Goal: Find contact information: Find contact information

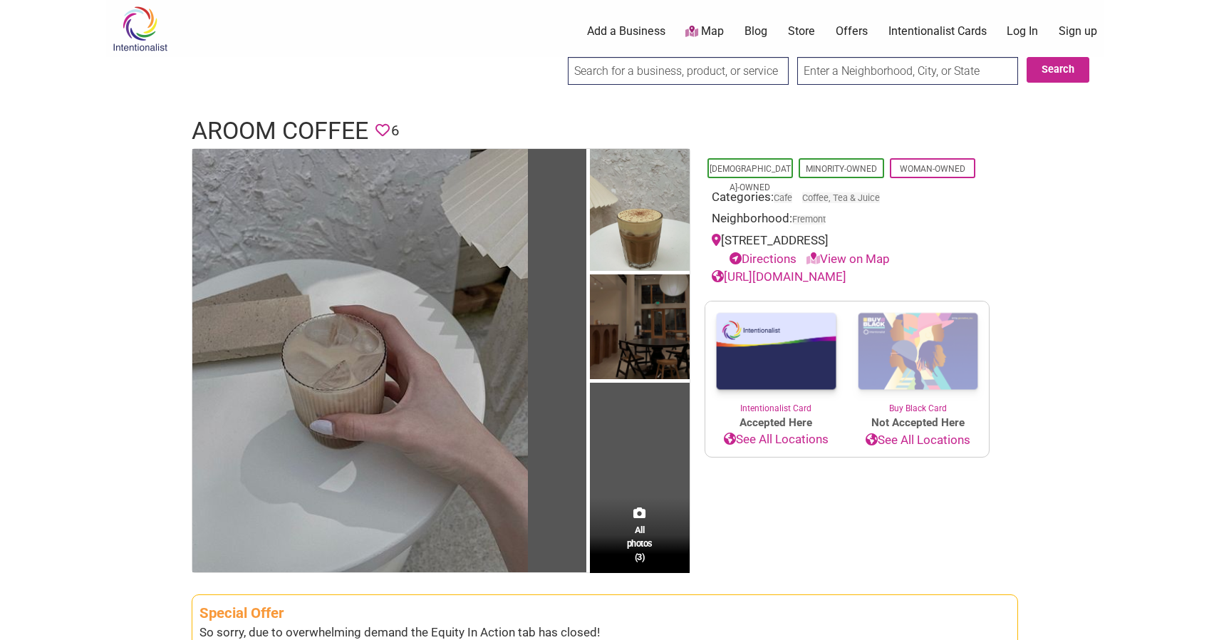
drag, startPoint x: 970, startPoint y: 239, endPoint x: 725, endPoint y: 236, distance: 244.4
click at [725, 236] on div "[STREET_ADDRESS] Directions View on Map" at bounding box center [847, 250] width 271 height 36
click at [866, 255] on link "View on Map" at bounding box center [848, 259] width 83 height 14
click at [964, 244] on div "3801 Stone Way N Suite C, Seattle, WA 98103 Directions View on Map" at bounding box center [847, 250] width 271 height 36
drag, startPoint x: 968, startPoint y: 236, endPoint x: 722, endPoint y: 233, distance: 245.1
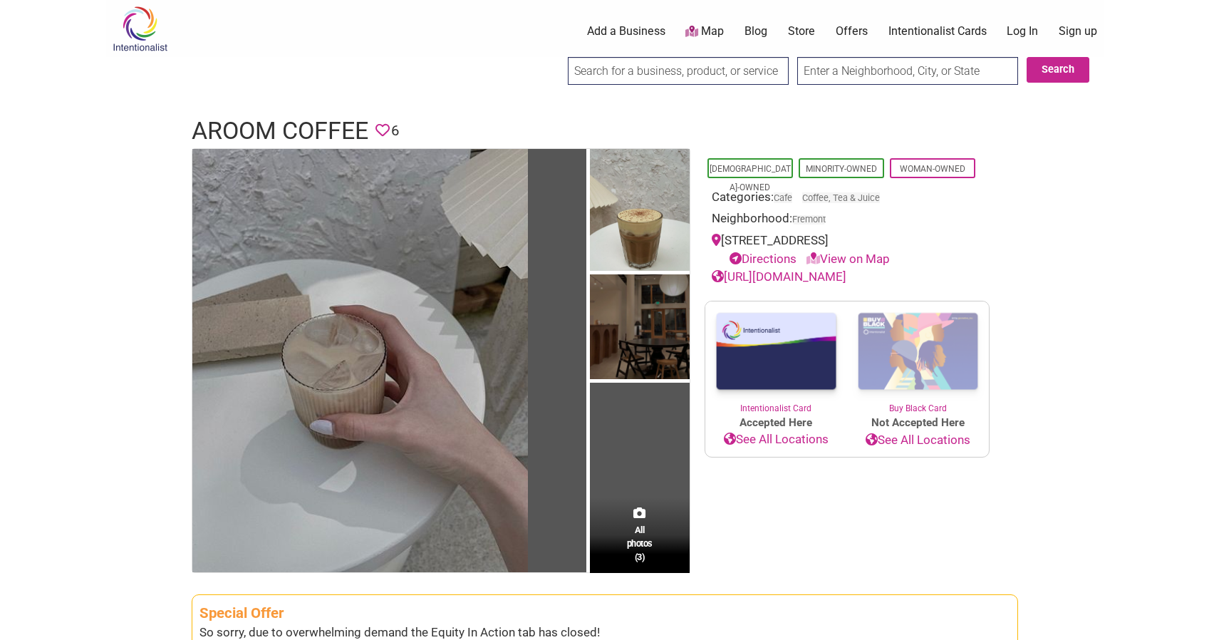
click at [722, 233] on div "3801 Stone Way N Suite C, Seattle, WA 98103 Directions View on Map" at bounding box center [847, 250] width 271 height 36
copy div "3801 Stone Way N Suite C, Seattle, WA 98103"
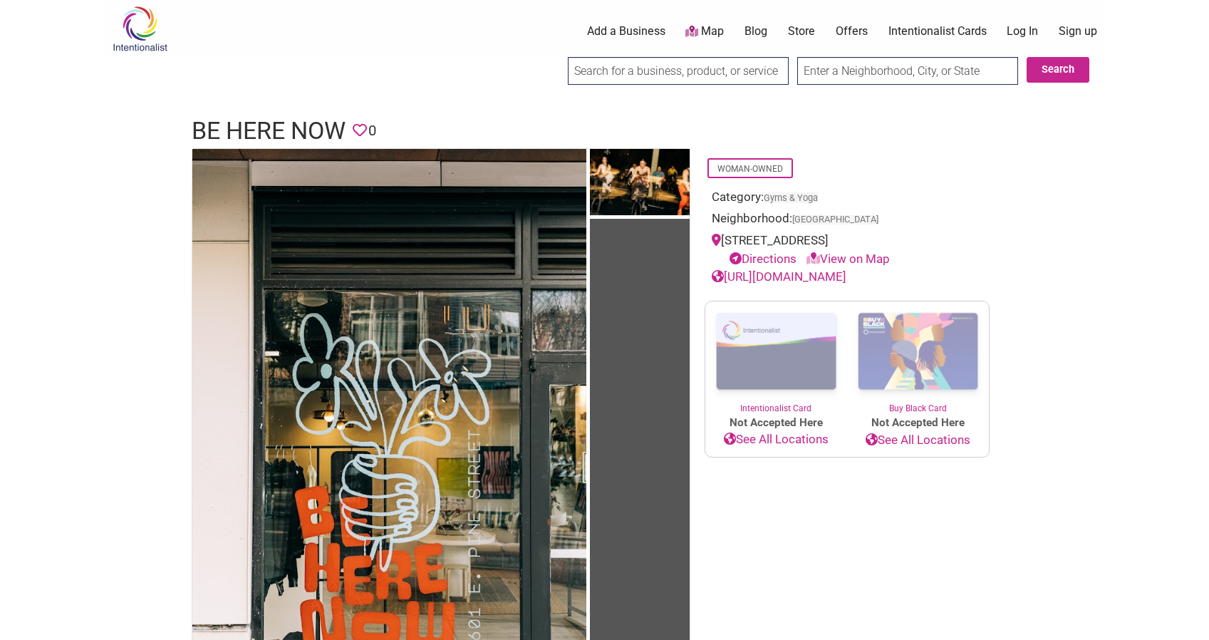
click at [646, 76] on input "search" at bounding box center [678, 71] width 221 height 28
type input "B's Bagels"
click at [581, 71] on input "Search" at bounding box center [581, 71] width 55 height 29
click at [611, 69] on input "B's Bagels" at bounding box center [678, 71] width 221 height 28
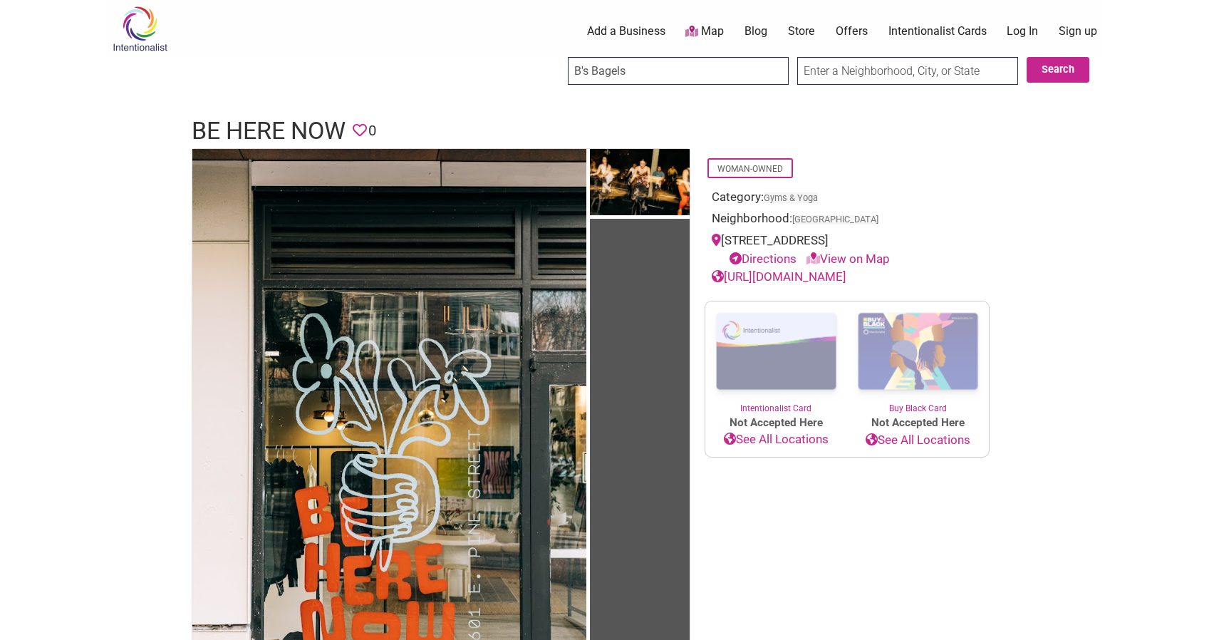
click at [611, 69] on input "B's Bagels" at bounding box center [678, 71] width 221 height 28
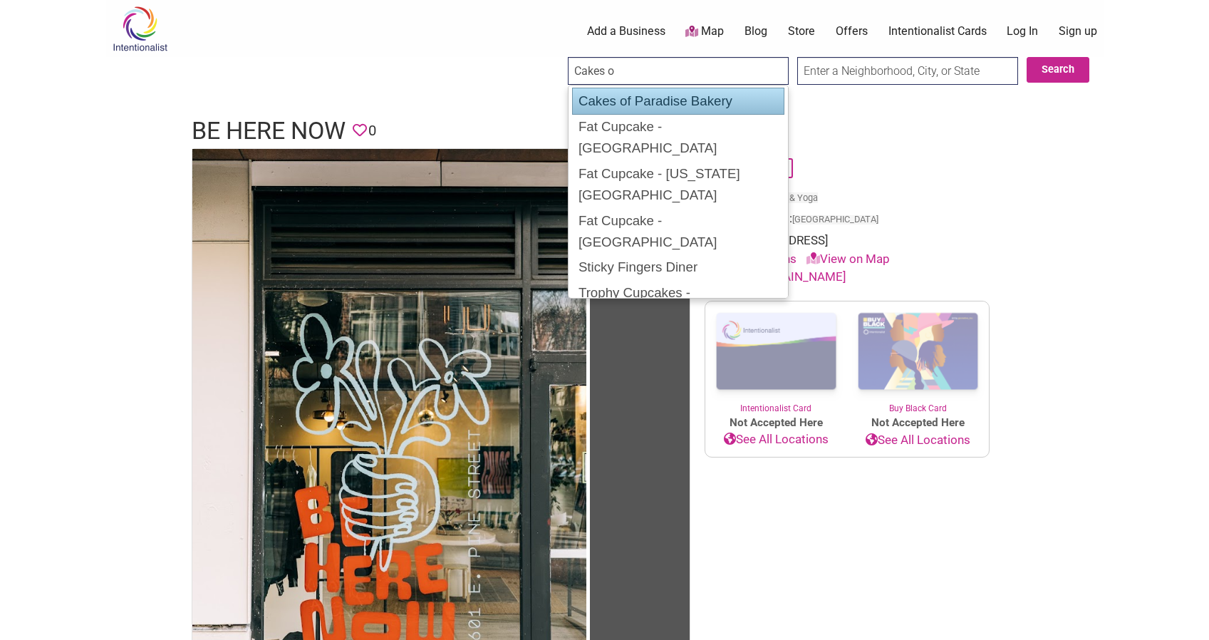
click at [716, 98] on div "Cakes of Paradise Bakery" at bounding box center [678, 101] width 212 height 27
type input "Cakes of Paradise Bakery"
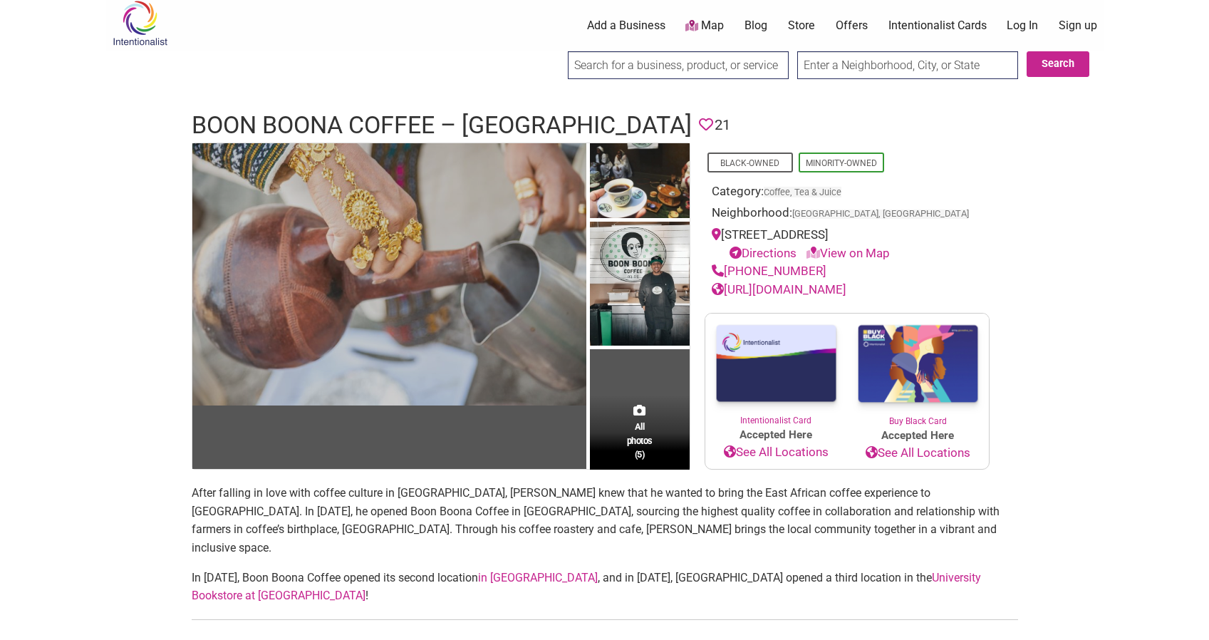
scroll to position [52, 0]
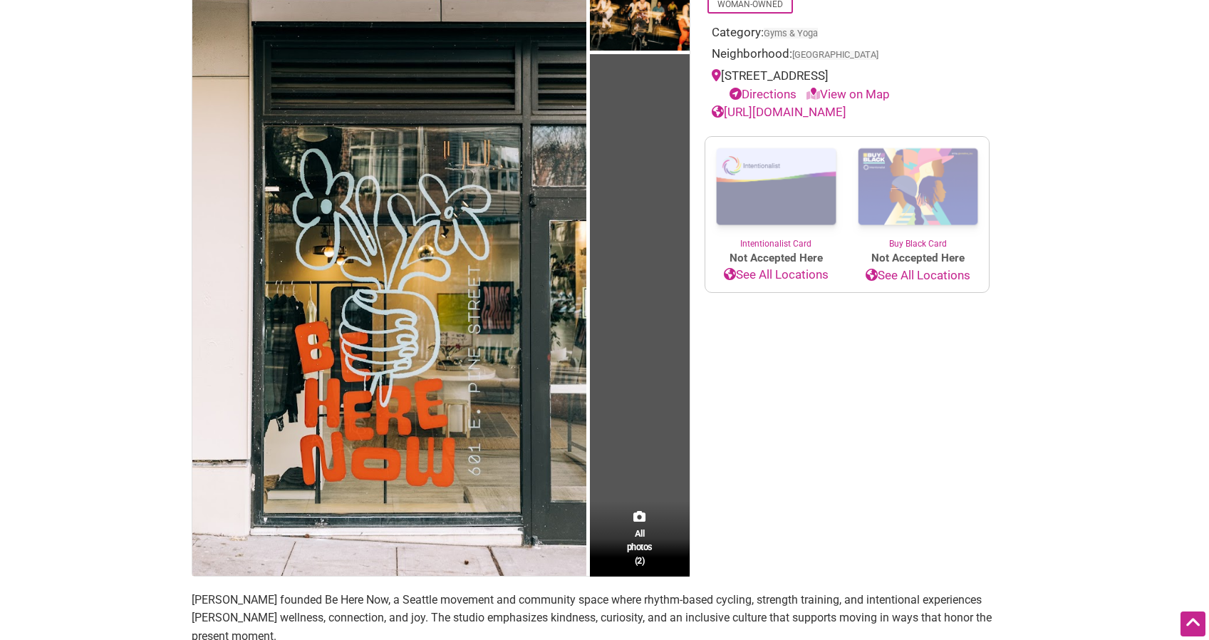
scroll to position [28, 0]
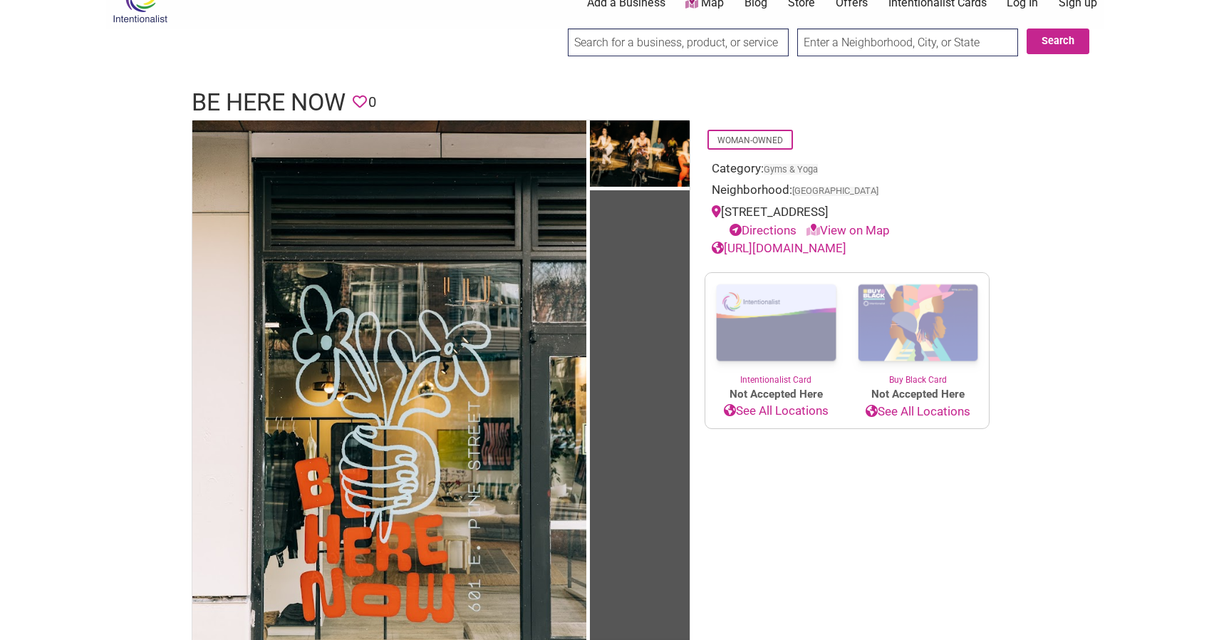
drag, startPoint x: 893, startPoint y: 212, endPoint x: 726, endPoint y: 207, distance: 167.5
click at [726, 207] on div "601 E Pine St, Seattle, WA, USA Directions View on Map" at bounding box center [847, 221] width 271 height 36
copy div "601 E Pine St, Seattle, WA, USA"
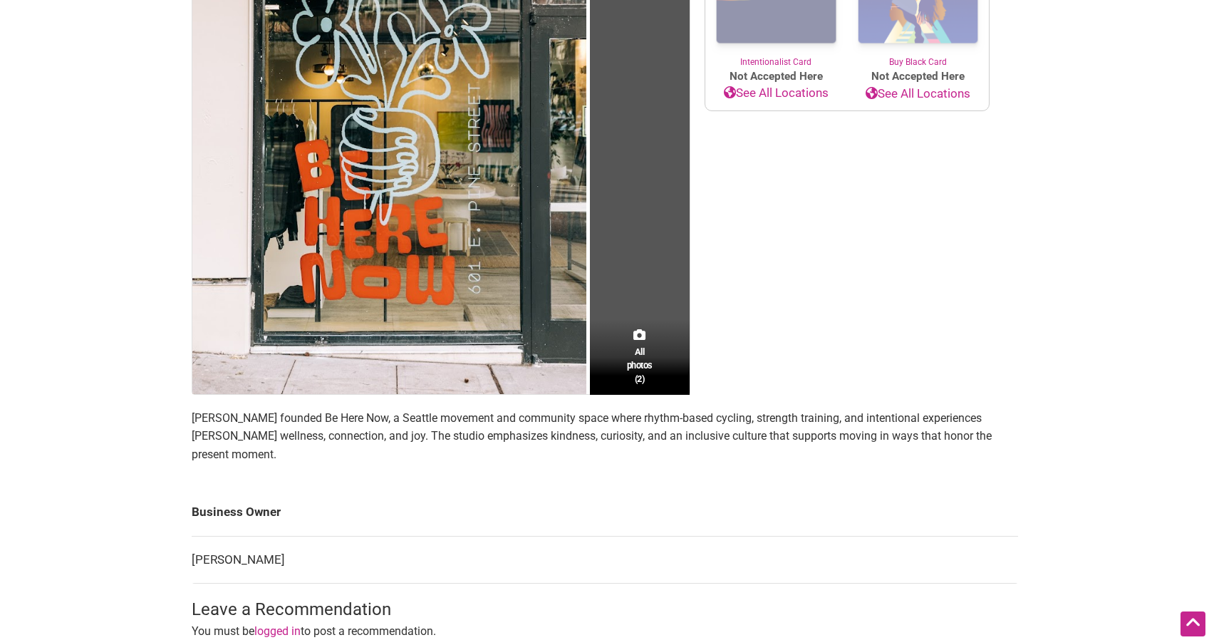
scroll to position [602, 0]
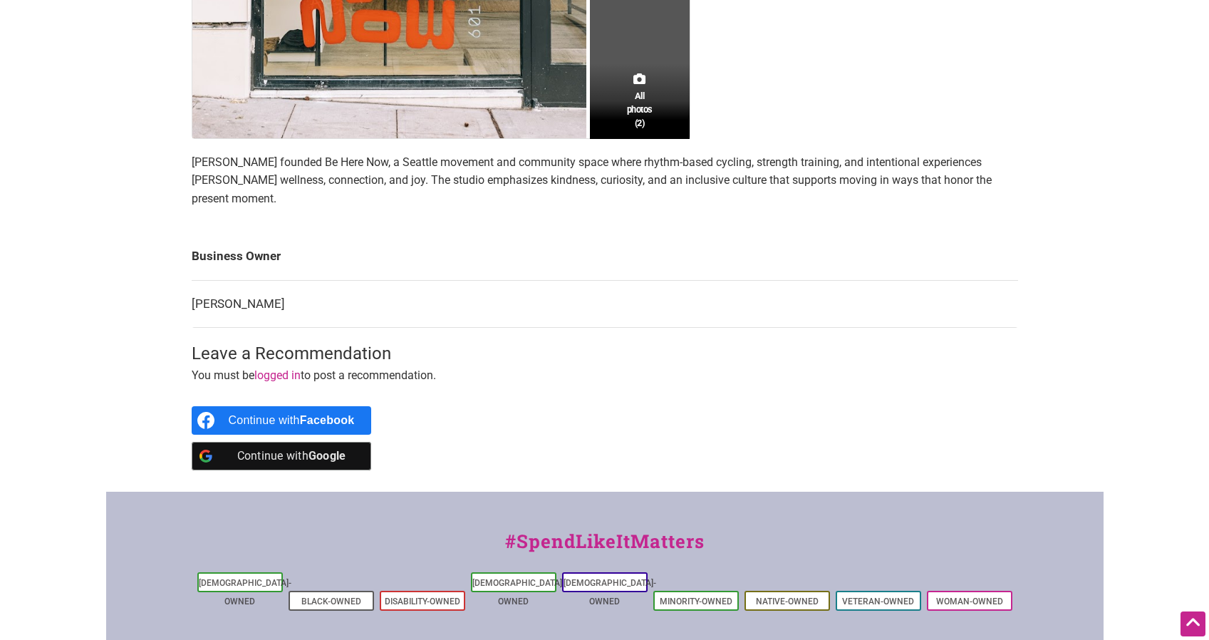
drag, startPoint x: 278, startPoint y: 279, endPoint x: 192, endPoint y: 280, distance: 85.5
click at [192, 280] on td "Jennifer Bunder" at bounding box center [605, 304] width 826 height 48
copy td "Jennifer Bunder"
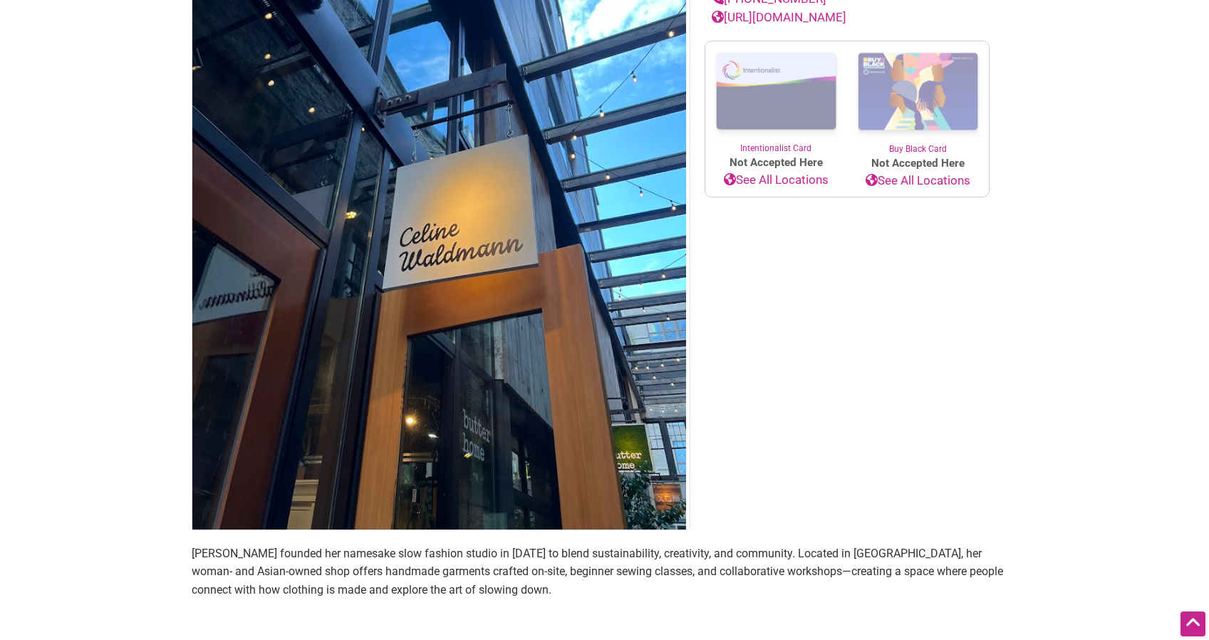
scroll to position [524, 0]
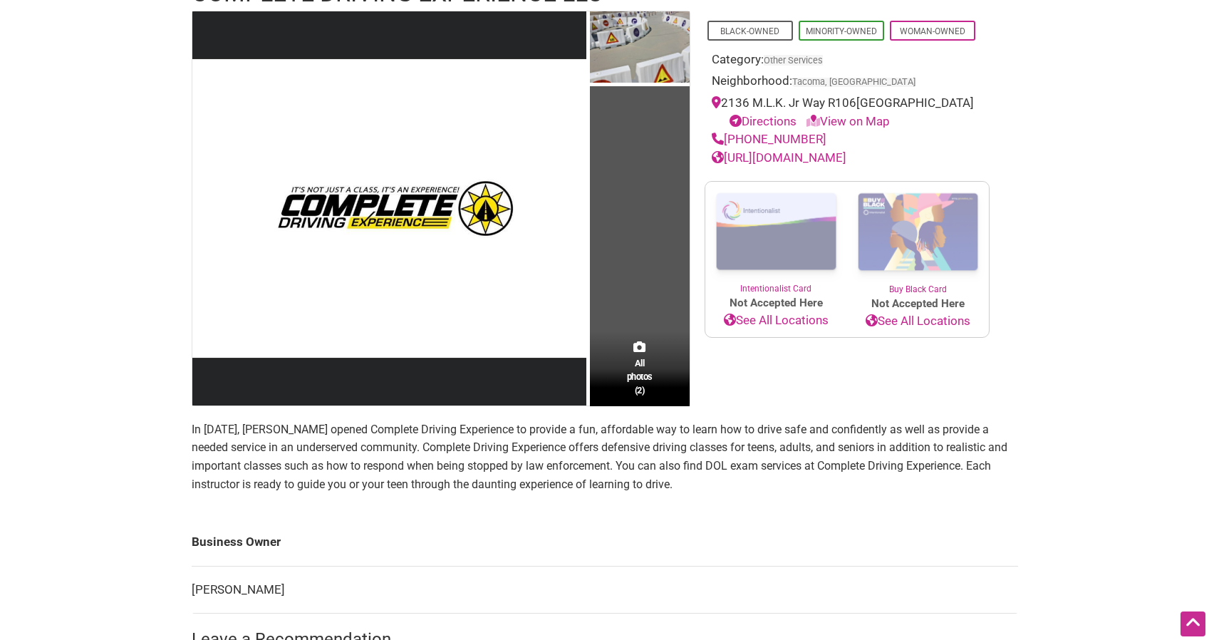
scroll to position [33, 0]
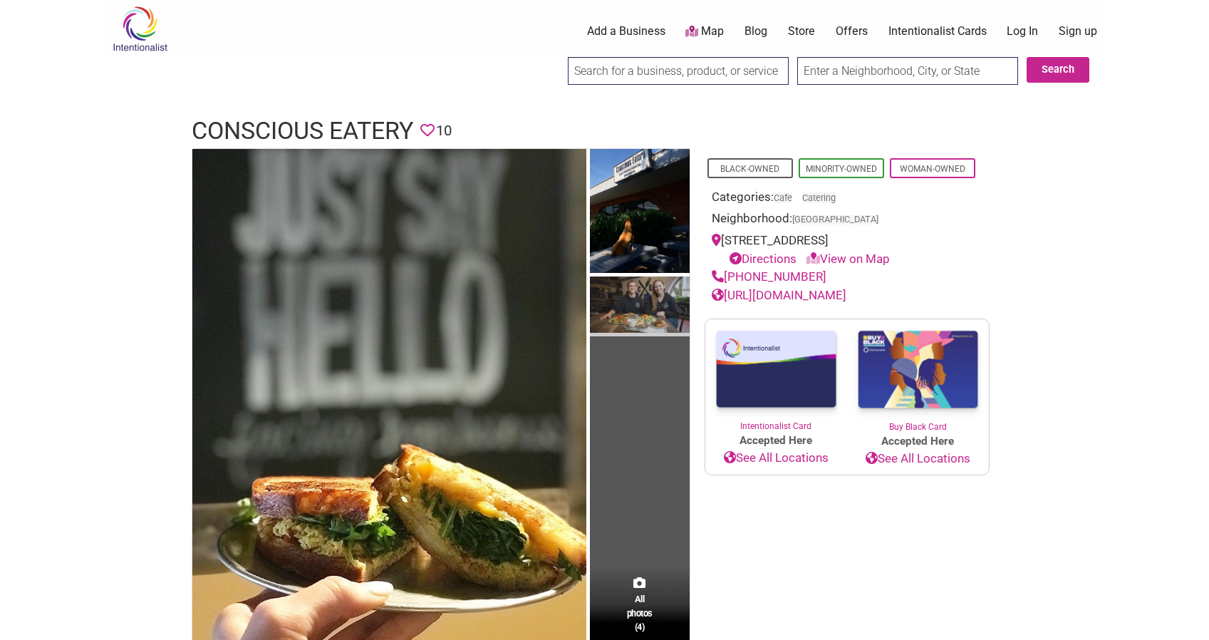
click at [660, 297] on img at bounding box center [640, 306] width 100 height 60
click at [646, 305] on img at bounding box center [640, 306] width 100 height 60
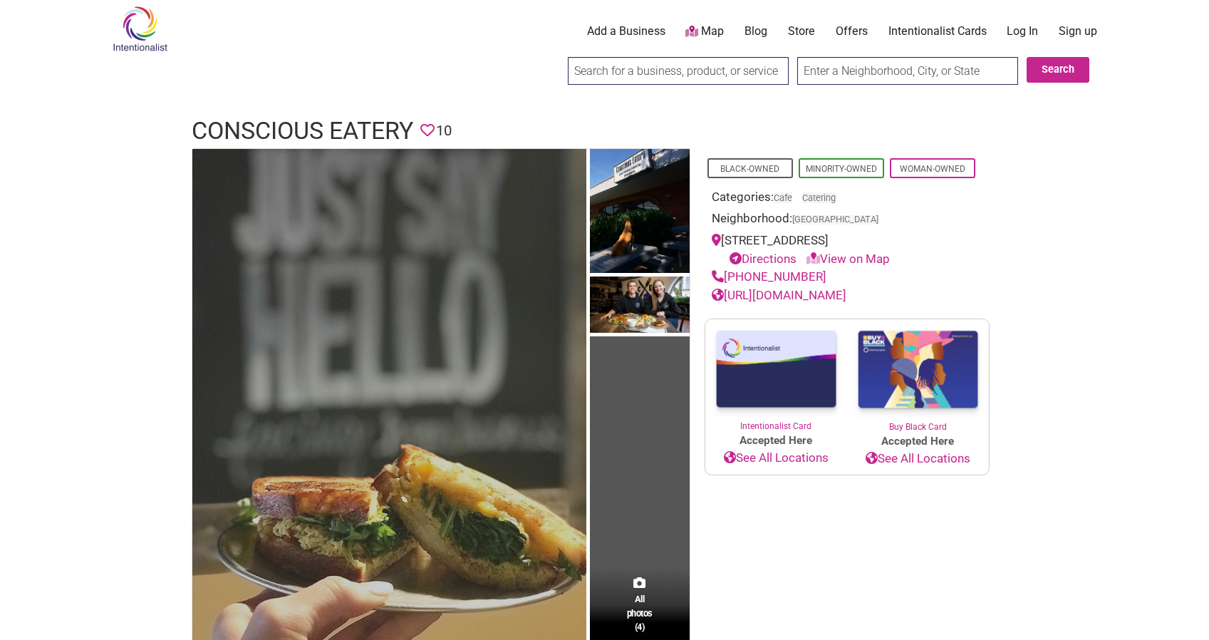
scroll to position [271, 0]
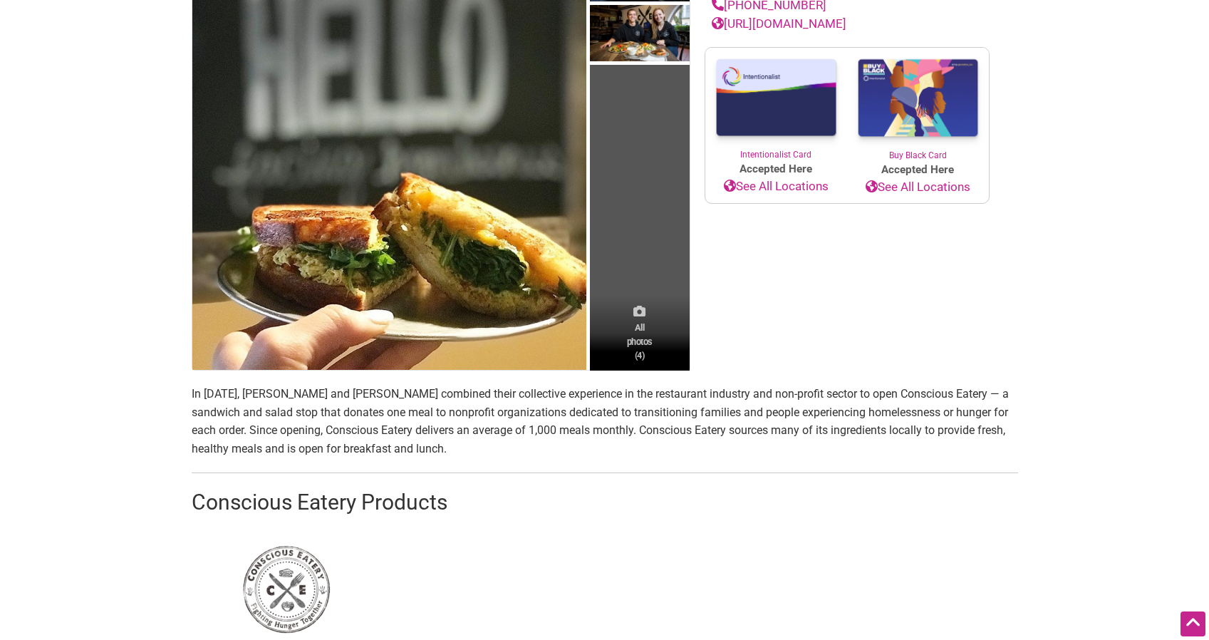
click at [643, 344] on span "All photos (4)" at bounding box center [640, 341] width 26 height 41
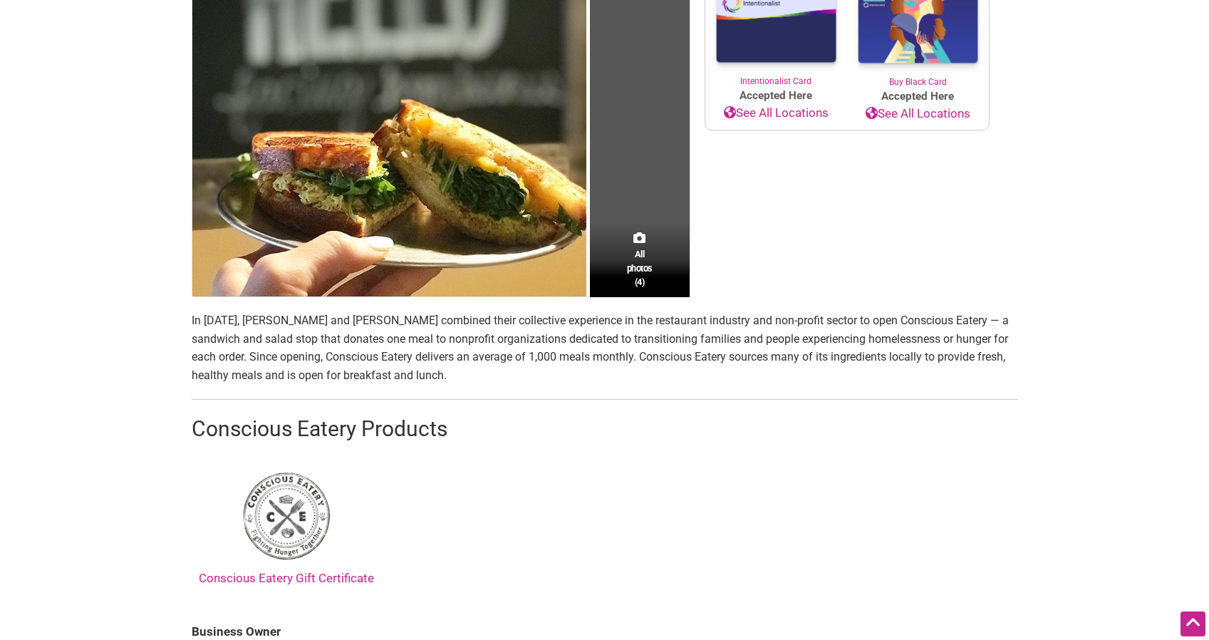
scroll to position [0, 0]
